Goal: Complete application form

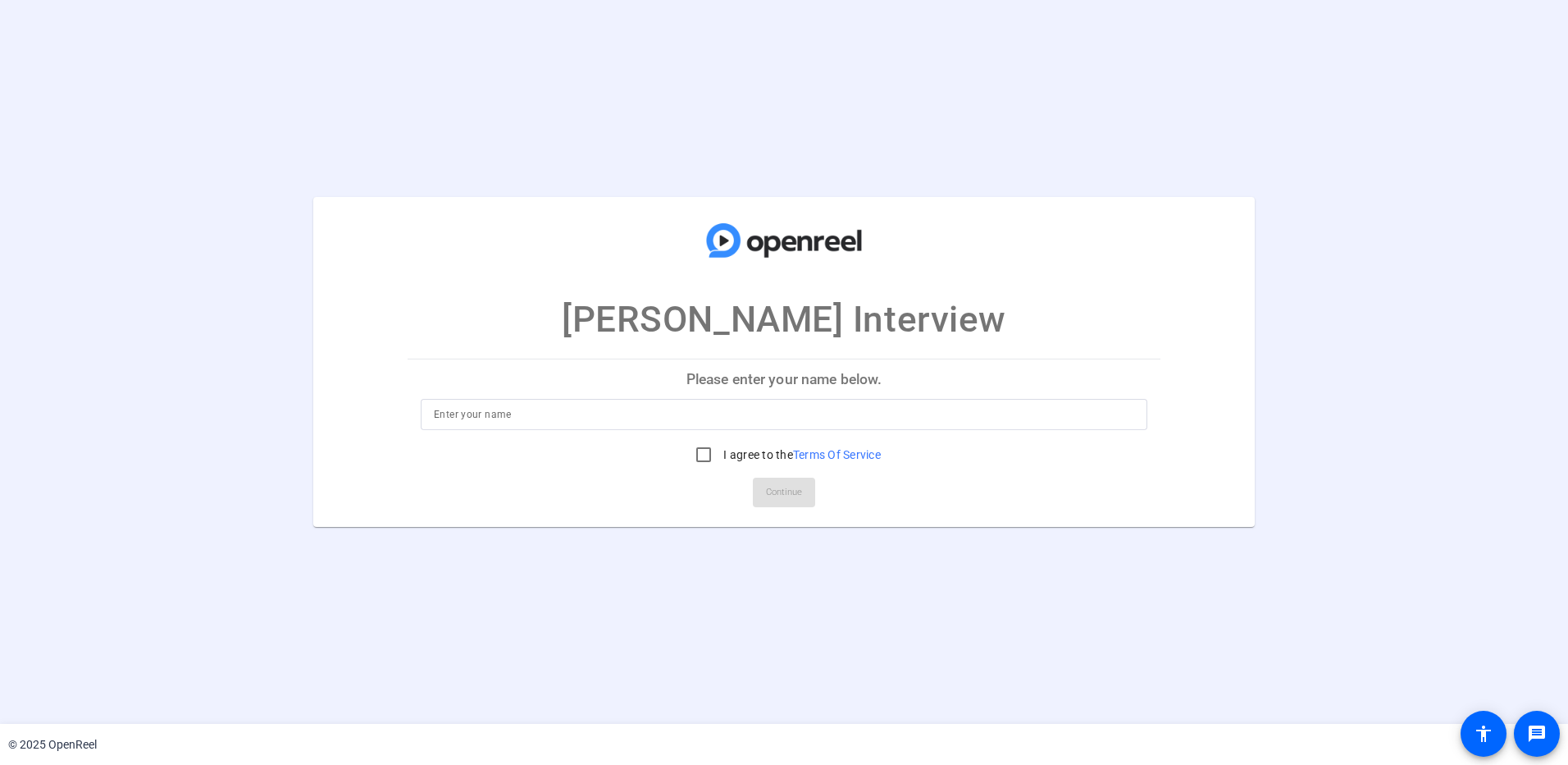
click at [479, 414] on input at bounding box center [784, 414] width 701 height 20
type input "[PERSON_NAME]"
click at [701, 459] on input "I agree to the Terms Of Service" at bounding box center [703, 455] width 32 height 32
checkbox input "true"
click at [778, 495] on span "Continue" at bounding box center [784, 492] width 36 height 25
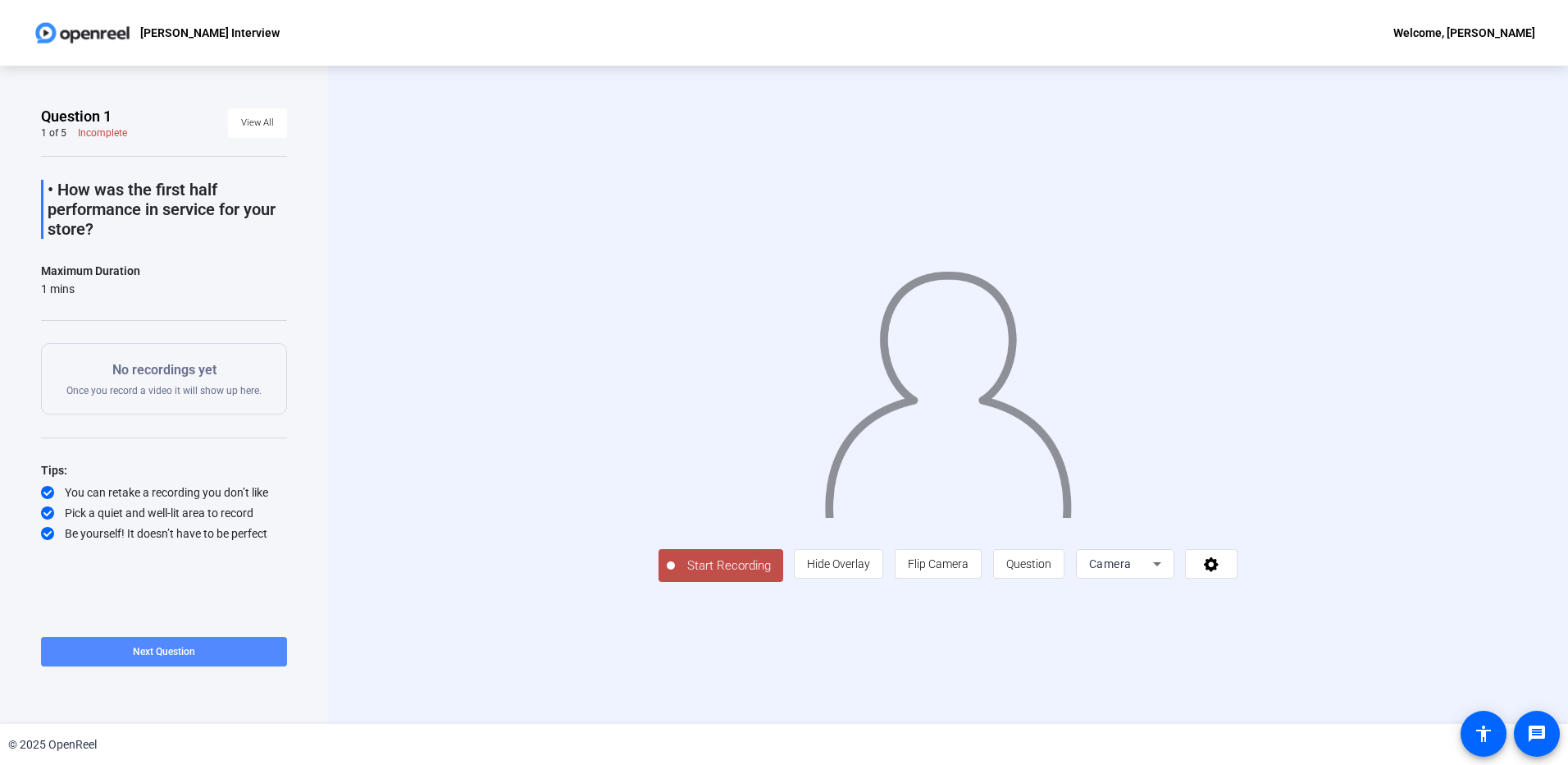
click at [158, 654] on span "Next Question" at bounding box center [163, 650] width 62 height 11
click at [238, 652] on span "Next Question" at bounding box center [230, 650] width 62 height 11
click at [228, 657] on span "Next Question" at bounding box center [230, 650] width 62 height 13
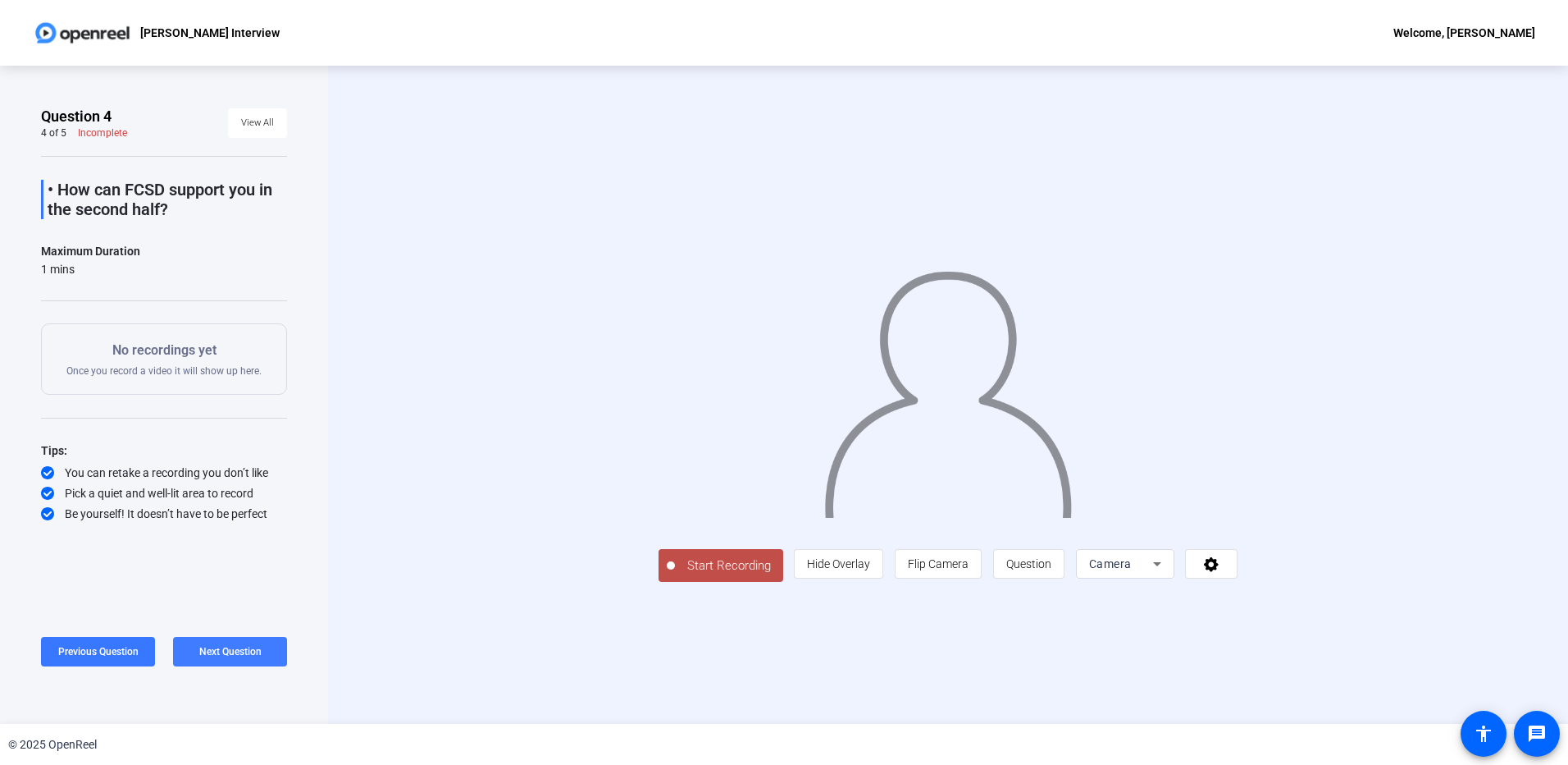
click at [229, 651] on span "Next Question" at bounding box center [230, 650] width 62 height 11
